Goal: Check status

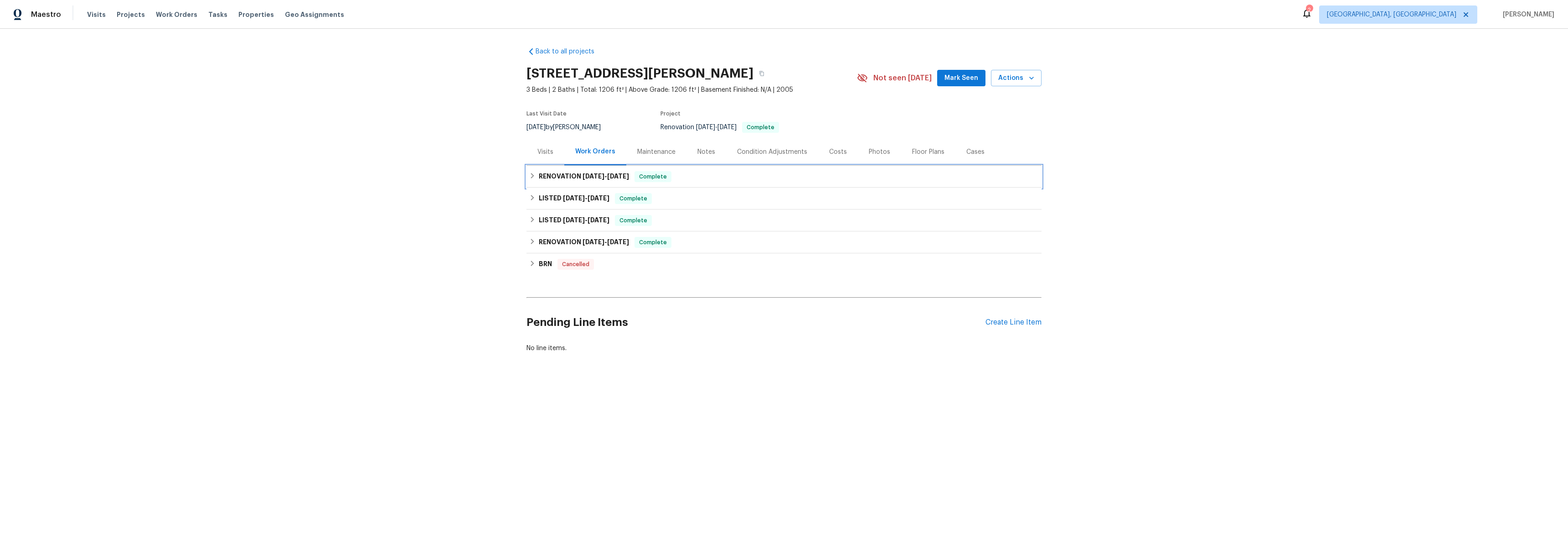
click at [539, 176] on h6 "RENOVATION 6/19/25 - 6/23/25" at bounding box center [584, 176] width 90 height 11
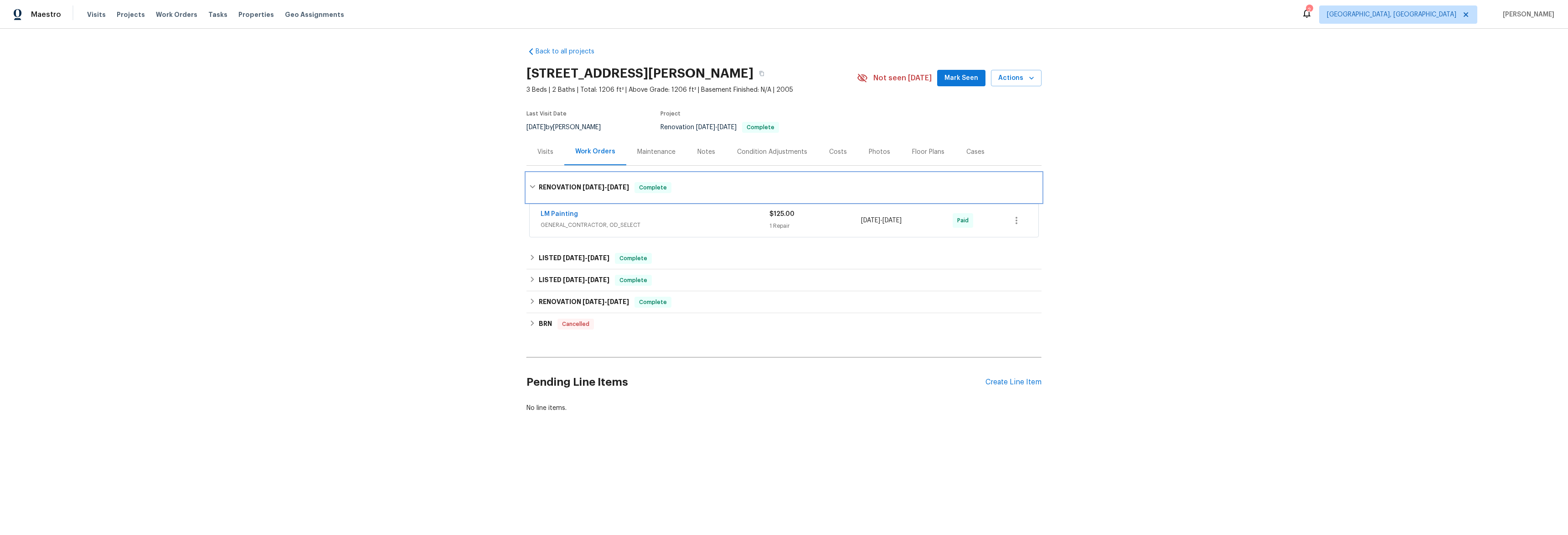
click at [530, 186] on icon at bounding box center [532, 186] width 6 height 6
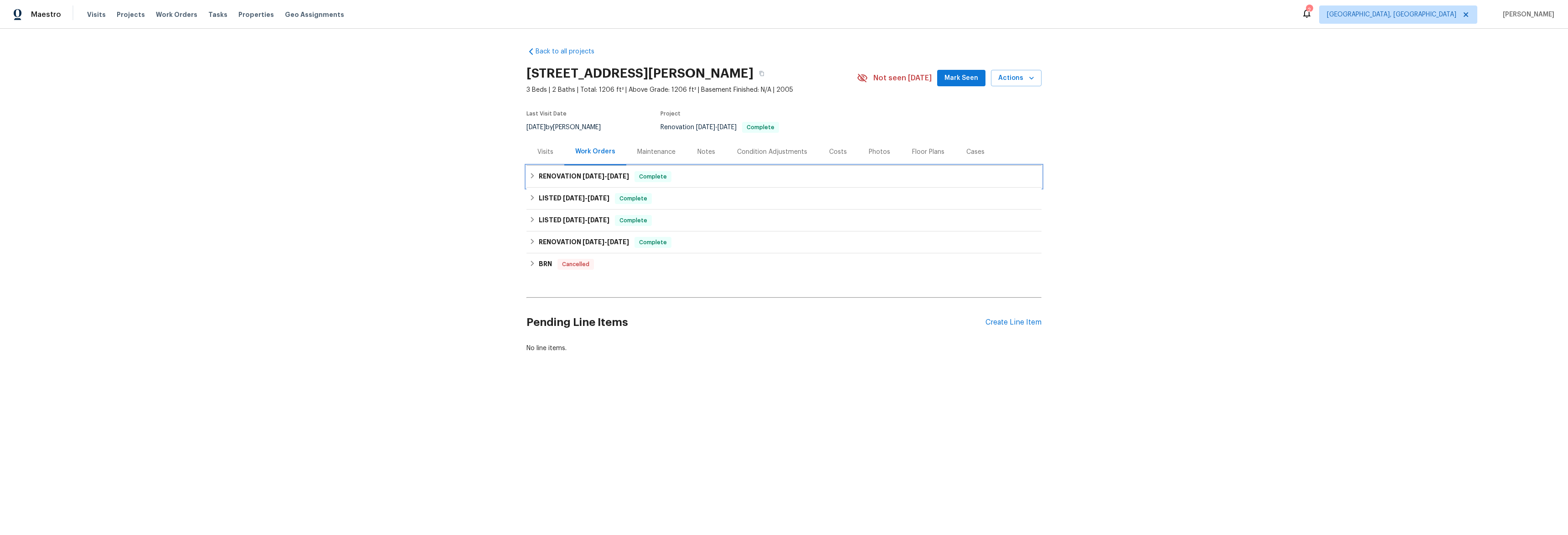
click at [533, 175] on div "RENOVATION 6/19/25 - 6/23/25 Complete" at bounding box center [784, 176] width 509 height 11
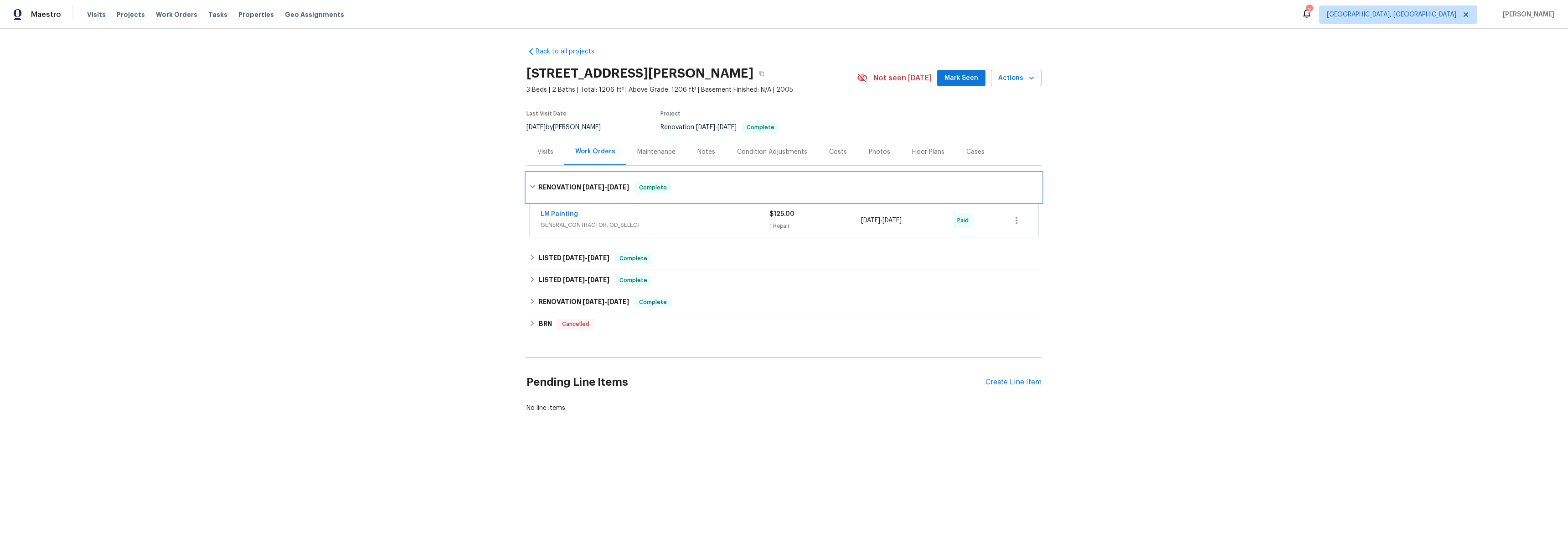
click at [529, 186] on icon at bounding box center [532, 186] width 6 height 6
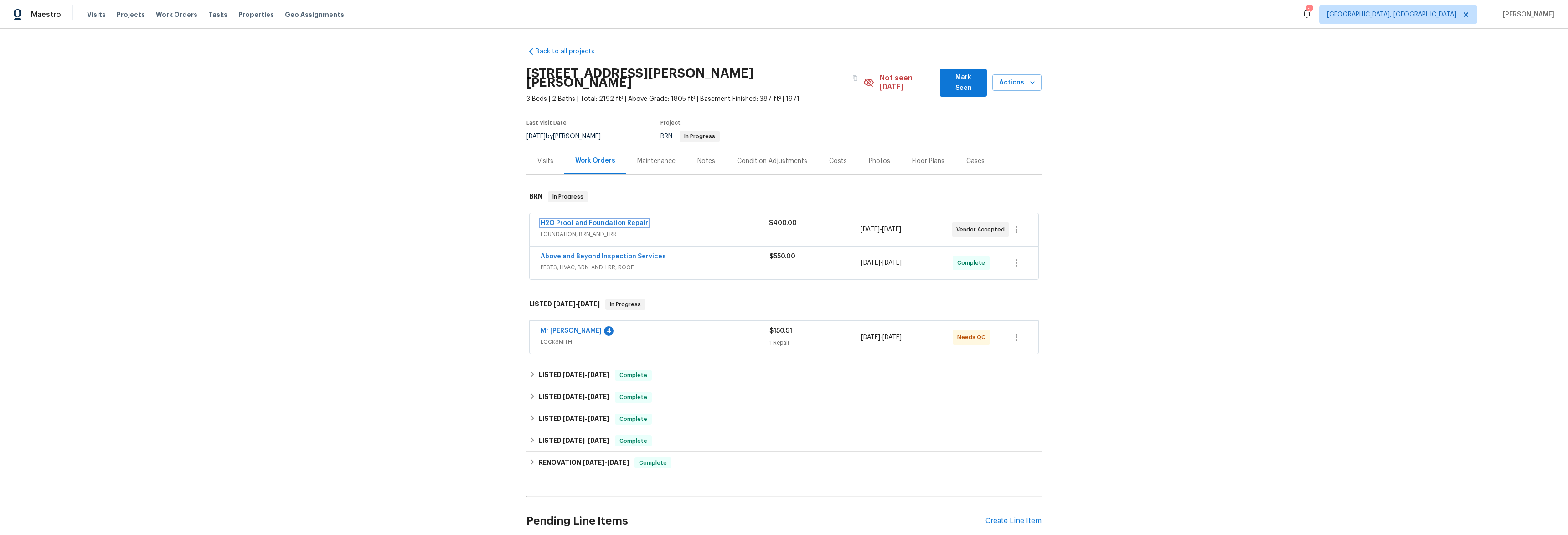
click at [553, 220] on link "H2O Proof and Foundation Repair" at bounding box center [594, 223] width 107 height 6
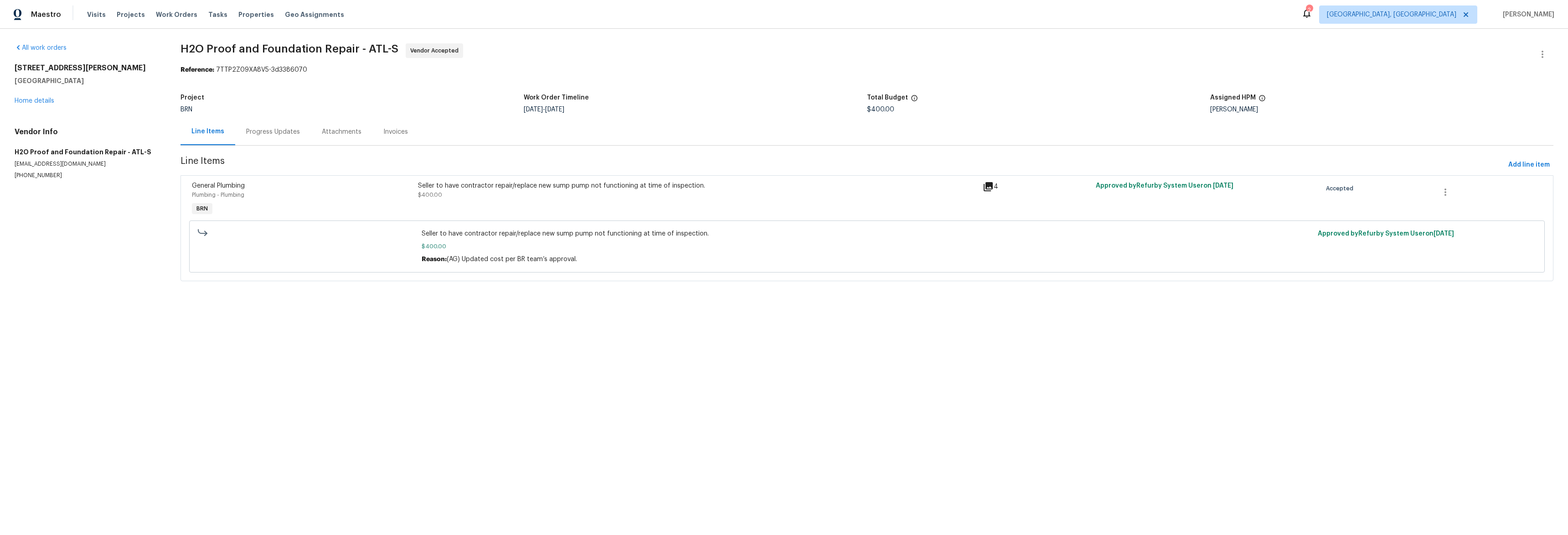
click at [274, 135] on div "Progress Updates" at bounding box center [273, 132] width 54 height 10
